Goal: Navigation & Orientation: Understand site structure

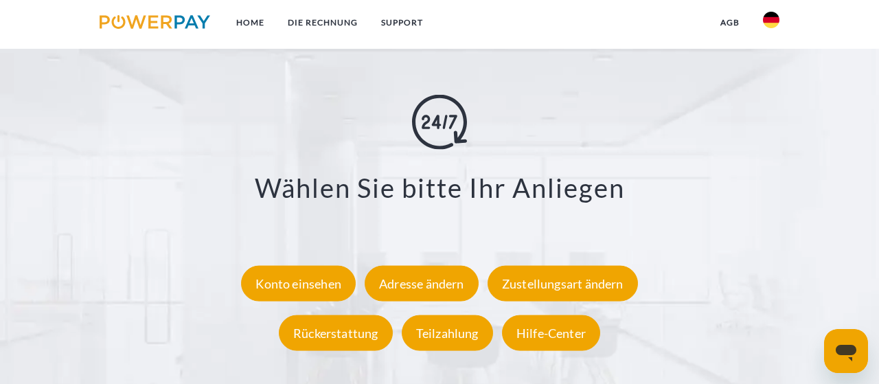
scroll to position [2566, 0]
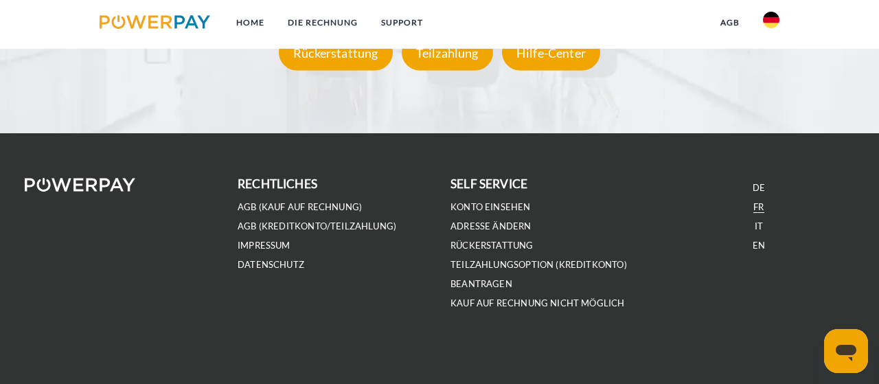
click at [762, 203] on link "FR" at bounding box center [758, 207] width 10 height 12
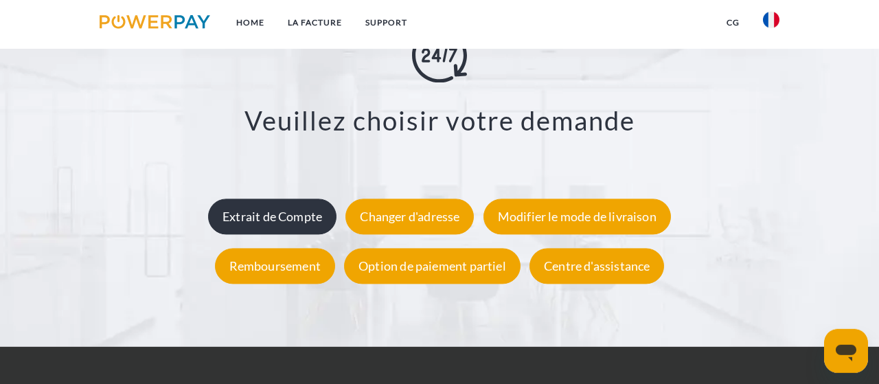
scroll to position [2351, 0]
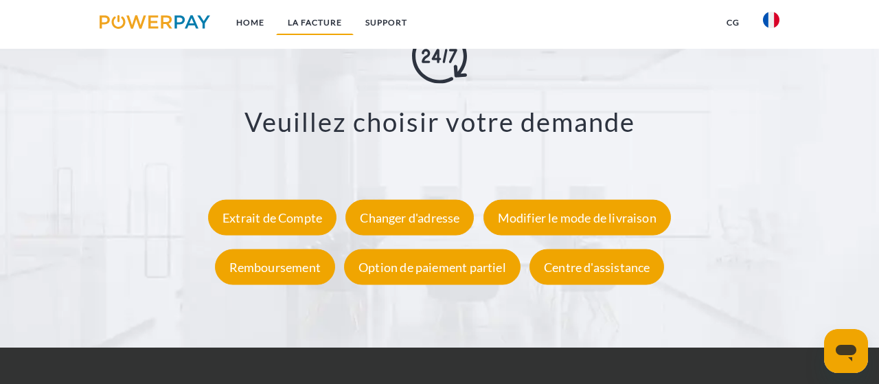
click at [339, 23] on link "LA FACTURE" at bounding box center [315, 22] width 78 height 25
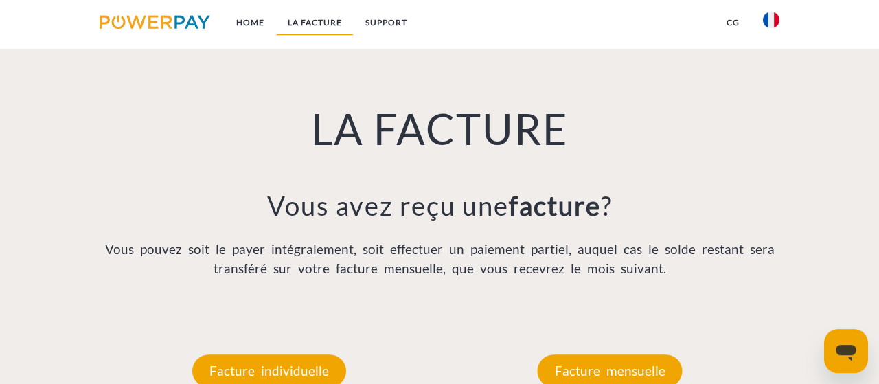
scroll to position [896, 0]
click at [260, 24] on link "Home" at bounding box center [251, 22] width 52 height 25
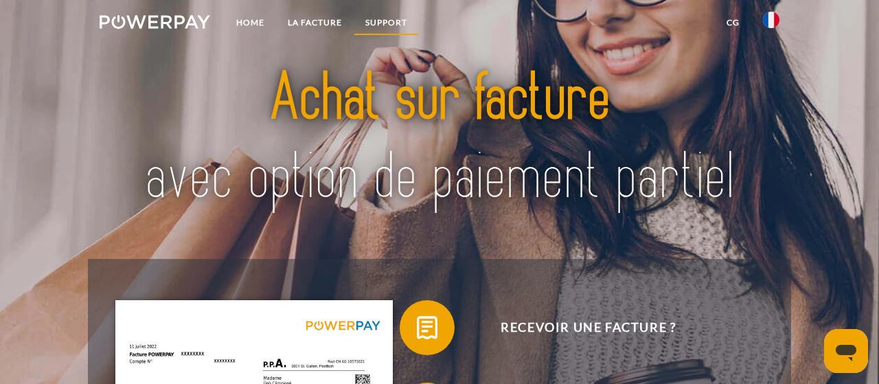
click at [387, 14] on link "Support" at bounding box center [386, 22] width 65 height 25
